Goal: Register for event/course

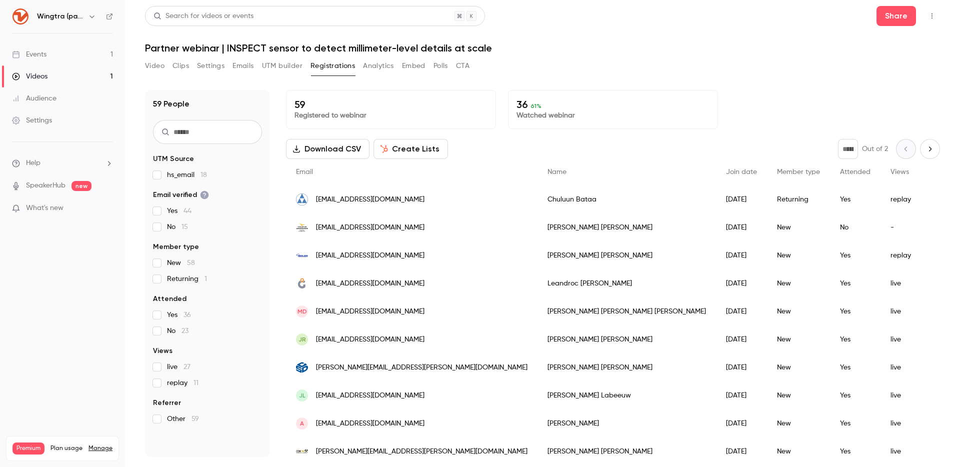
scroll to position [713, 0]
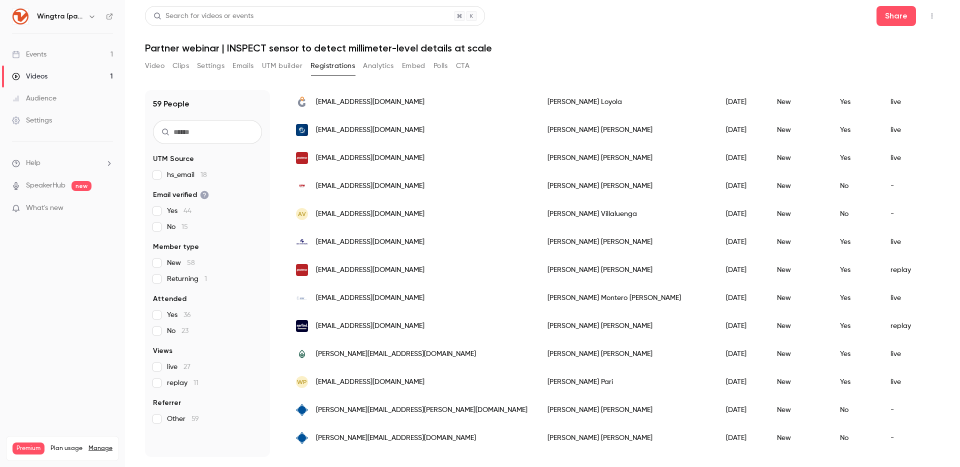
click at [155, 64] on button "Video" at bounding box center [154, 66] width 19 height 16
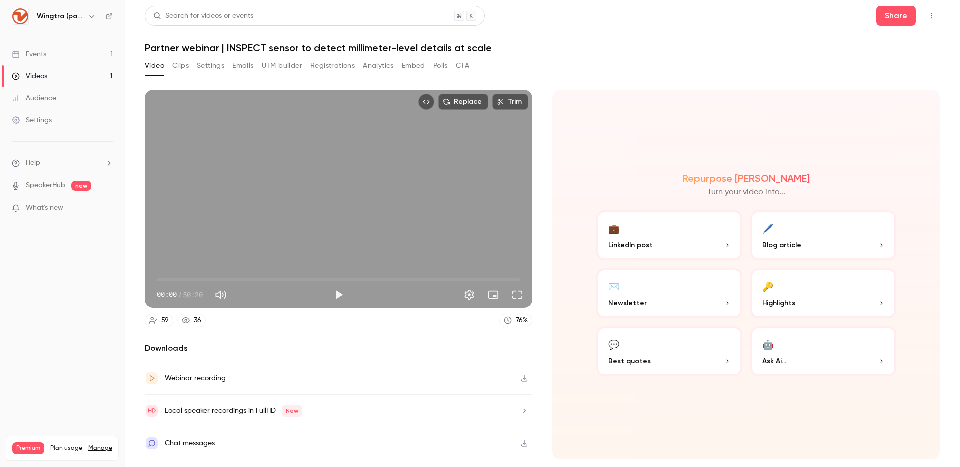
click at [66, 72] on link "Videos 1" at bounding box center [62, 76] width 125 height 22
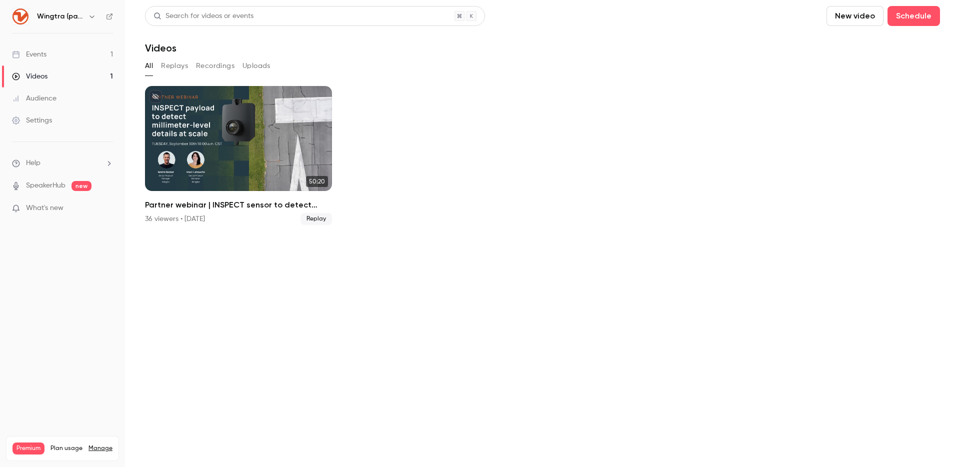
click at [71, 52] on link "Events 1" at bounding box center [62, 54] width 125 height 22
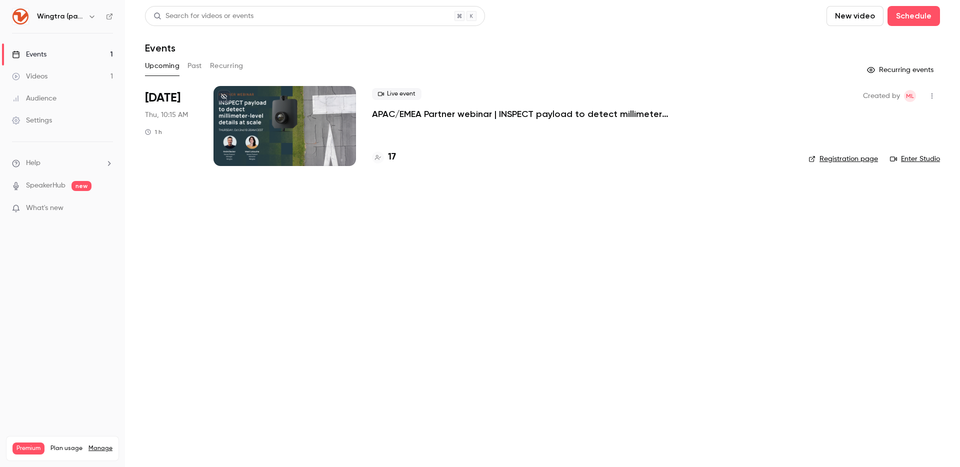
click at [468, 113] on p "APAC/EMEA Partner webinar | INSPECT payload to detect millimeter-level details …" at bounding box center [522, 114] width 300 height 12
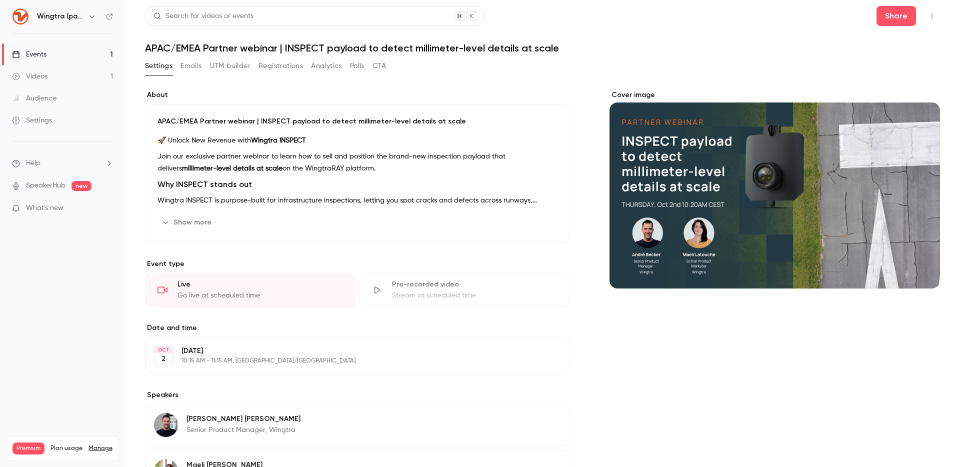
click at [287, 67] on button "Registrations" at bounding box center [280, 66] width 44 height 16
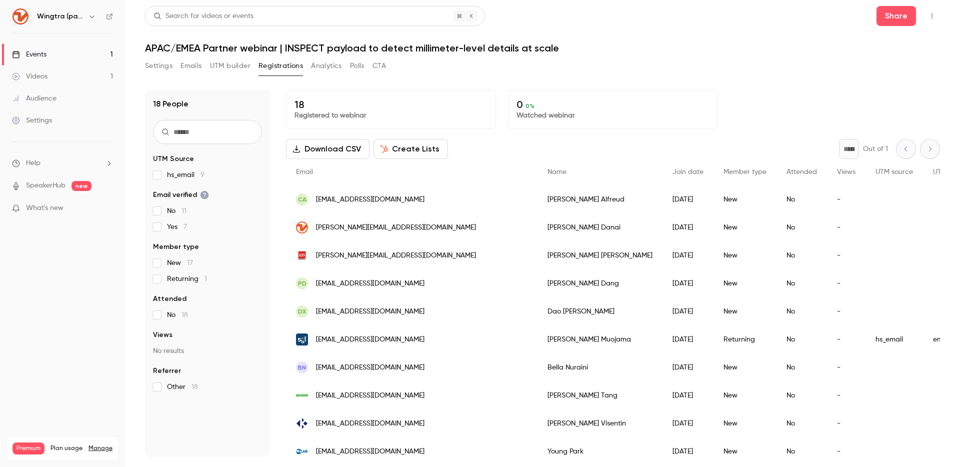
click at [751, 37] on header "Search for videos or events Share APAC/EMEA Partner webinar | INSPECT payload t…" at bounding box center [542, 30] width 795 height 48
click at [933, 15] on icon "button" at bounding box center [932, 15] width 8 height 7
click at [885, 66] on div "Enter Studio" at bounding box center [893, 67] width 76 height 10
